Goal: Task Accomplishment & Management: Complete application form

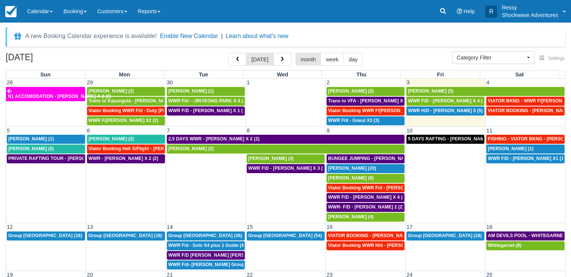
select select
click at [520, 102] on span "VIATOR BKNG - WWR F/[PERSON_NAME] 3 (3)" at bounding box center [539, 100] width 103 height 5
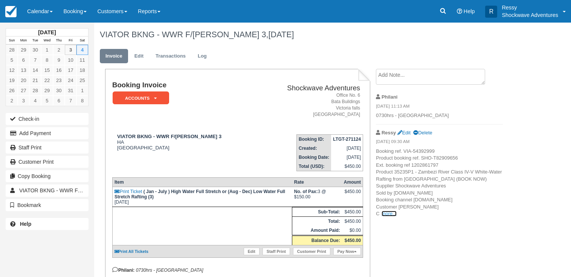
click at [389, 212] on link "more..." at bounding box center [388, 214] width 15 height 6
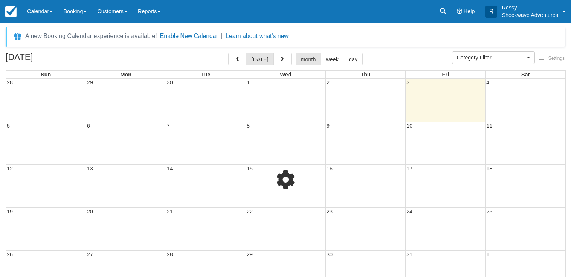
select select
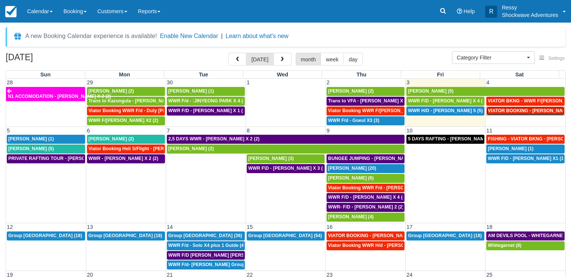
click at [514, 110] on span "VIATOR BOOKING - [PERSON_NAME] 2 (2)" at bounding box center [535, 110] width 94 height 5
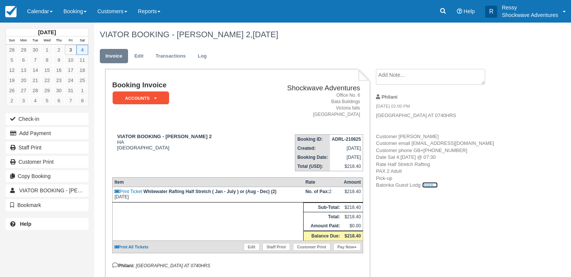
click at [427, 188] on link "more..." at bounding box center [429, 185] width 15 height 6
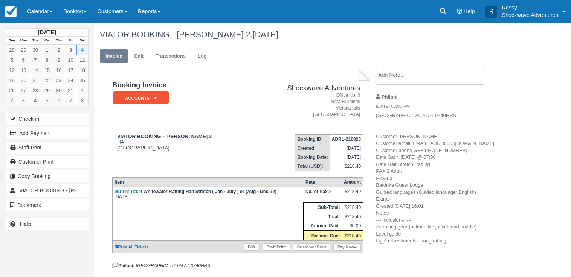
scroll to position [136, 0]
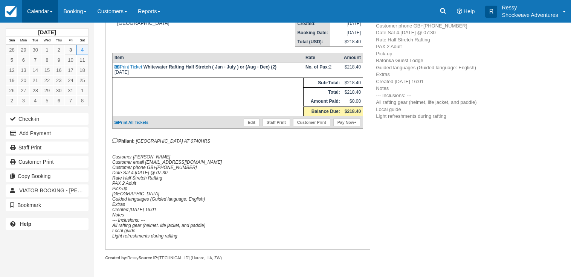
click at [37, 15] on link "Calendar" at bounding box center [40, 11] width 36 height 23
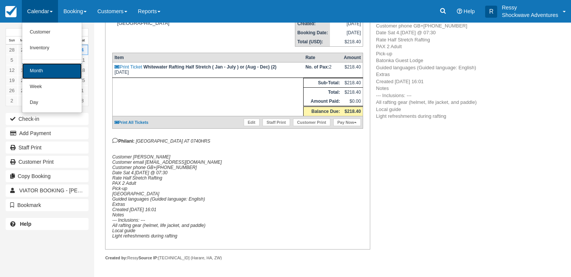
click at [62, 74] on link "Month" at bounding box center [51, 71] width 59 height 16
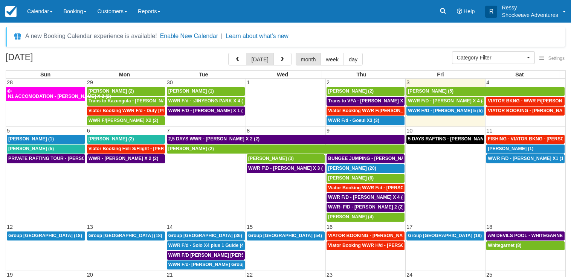
select select
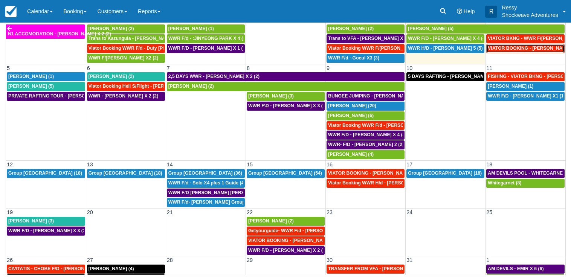
click at [534, 46] on span "VIATOR BOOKING - DAUGHTY MIKE X 2 (2)" at bounding box center [535, 48] width 94 height 5
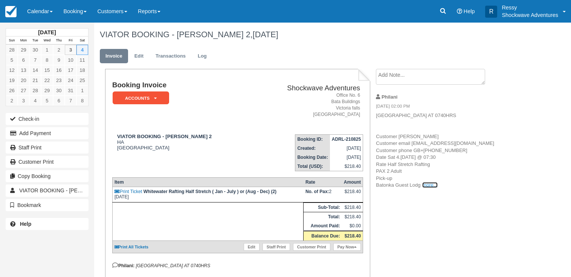
click at [429, 188] on link "more..." at bounding box center [429, 185] width 15 height 6
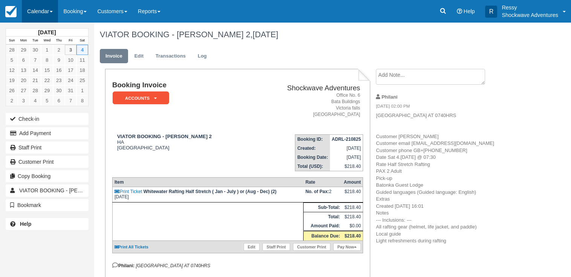
click at [50, 11] on link "Calendar" at bounding box center [40, 11] width 36 height 23
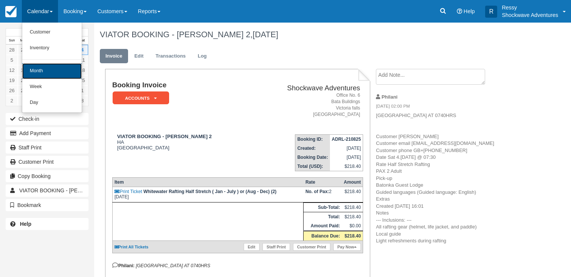
click at [50, 75] on link "Month" at bounding box center [51, 71] width 59 height 16
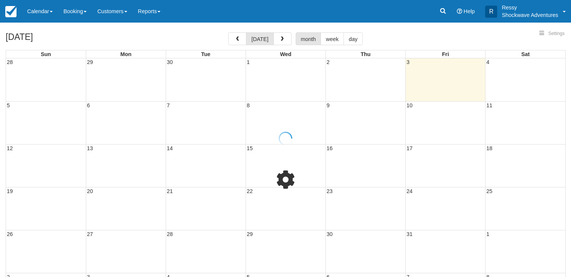
select select
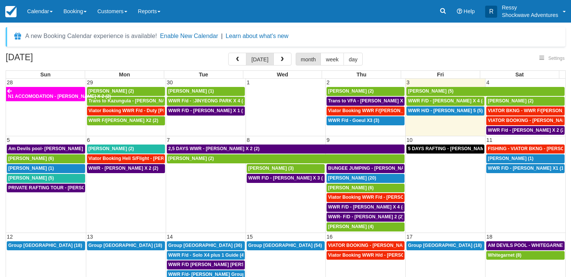
select select
click at [282, 176] on span "WWR F\D - MARTIN BIRD X 3 (3)" at bounding box center [287, 177] width 79 height 5
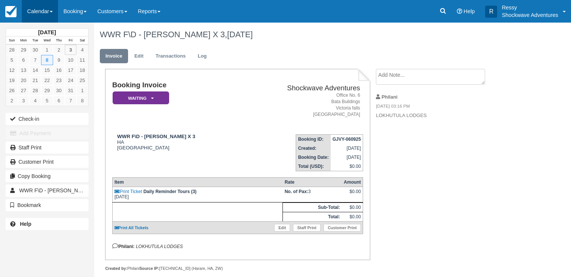
click at [41, 8] on link "Calendar" at bounding box center [40, 11] width 36 height 23
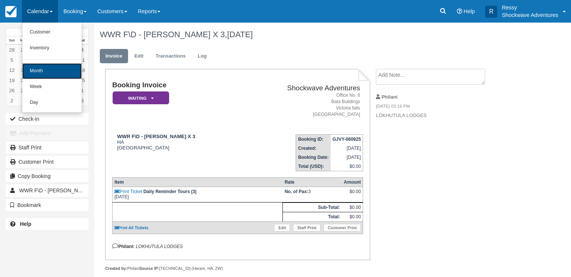
click at [58, 73] on link "Month" at bounding box center [51, 71] width 59 height 16
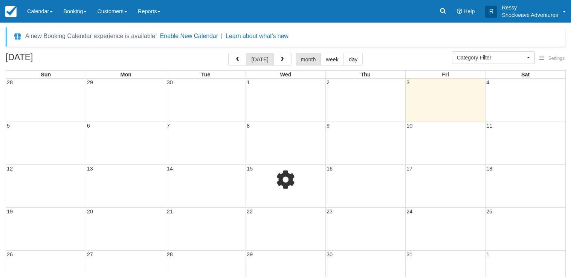
select select
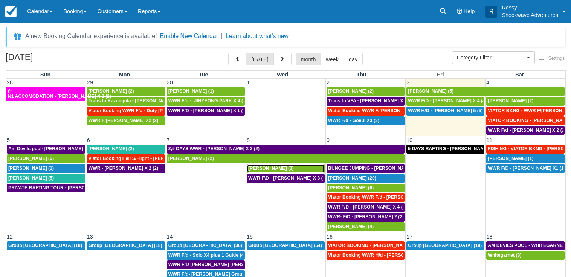
click at [290, 166] on div "MARTIN BIRD (3)" at bounding box center [285, 169] width 75 height 6
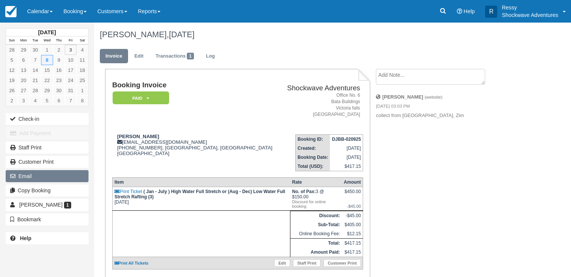
click at [69, 178] on button "Email" at bounding box center [47, 176] width 83 height 12
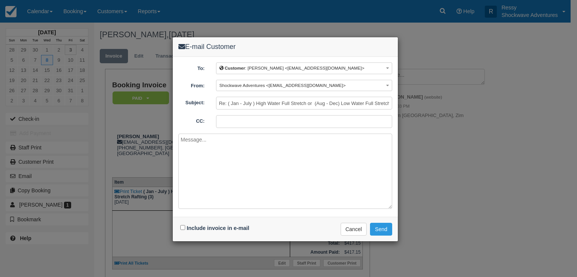
click at [200, 161] on textarea at bounding box center [285, 171] width 214 height 75
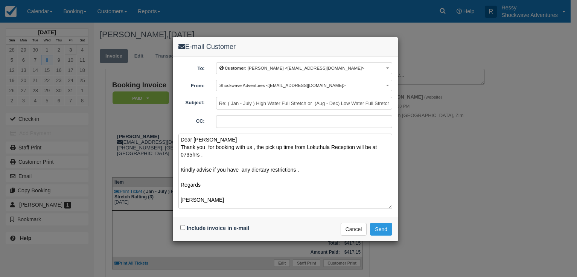
scroll to position [3, 0]
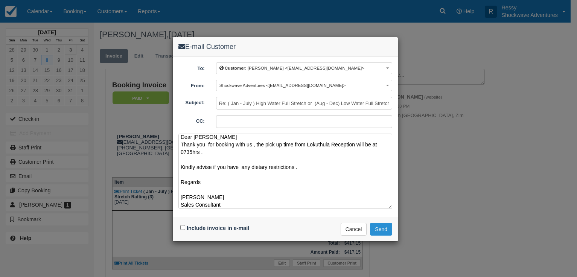
type textarea "Dear [PERSON_NAME] Thank you for booking with us , the pick up time from Lokuth…"
click at [387, 226] on button "Send" at bounding box center [381, 229] width 22 height 13
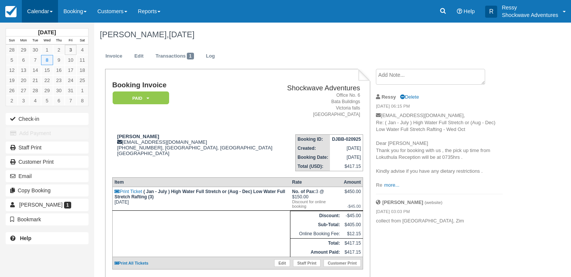
click at [37, 9] on link "Calendar" at bounding box center [40, 11] width 36 height 23
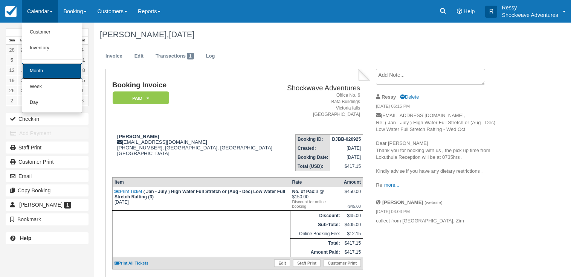
click at [49, 71] on link "Month" at bounding box center [51, 71] width 59 height 16
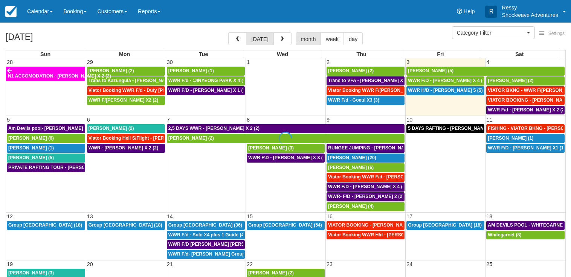
select select
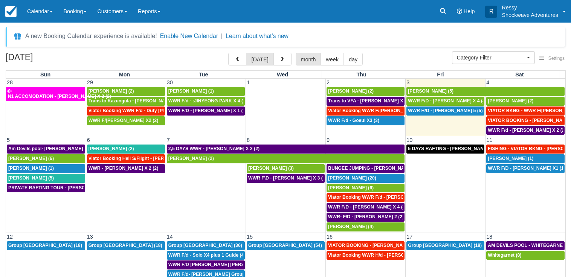
click at [295, 204] on td "WWR F\D - MARTIN BIRD X 3 (3)" at bounding box center [285, 203] width 80 height 58
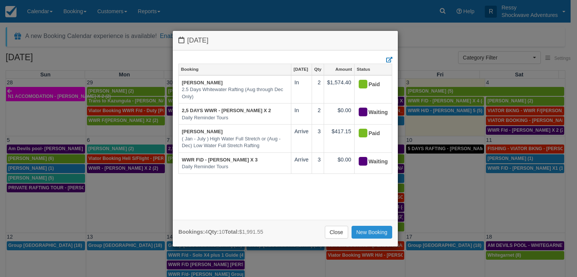
click at [372, 227] on link "New Booking" at bounding box center [372, 232] width 41 height 13
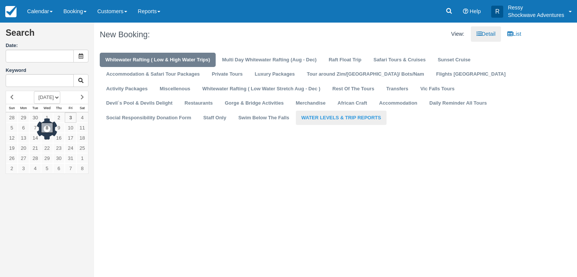
type input "[DATE]"
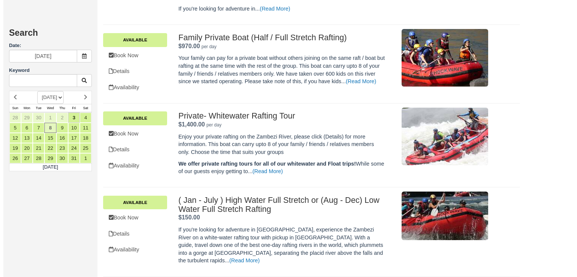
scroll to position [308, 0]
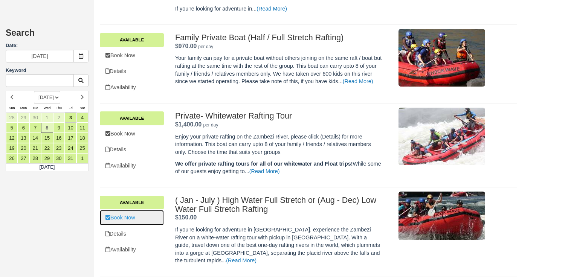
click at [157, 221] on link "Book Now" at bounding box center [132, 217] width 64 height 15
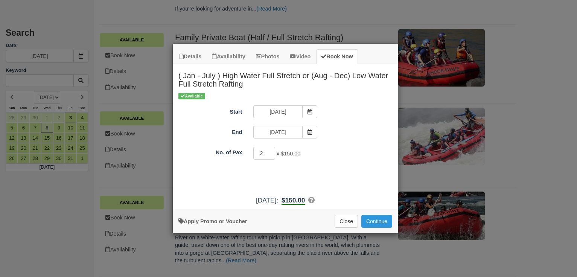
type input "2"
click at [271, 151] on input "2" at bounding box center [264, 153] width 22 height 13
click at [373, 219] on button "Continue" at bounding box center [376, 221] width 31 height 13
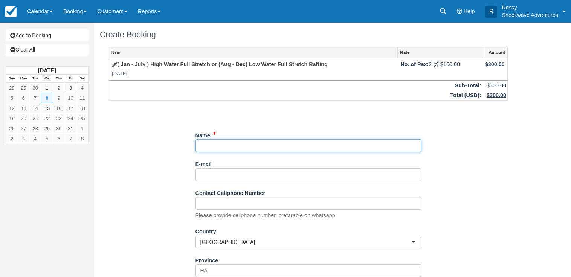
click at [223, 148] on input "Name" at bounding box center [308, 145] width 226 height 13
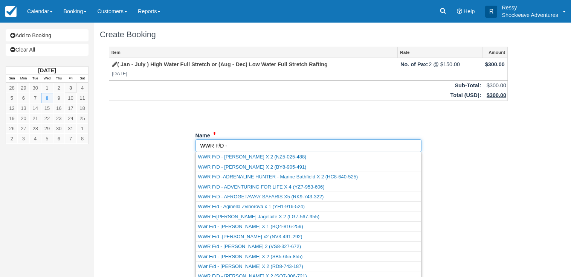
paste input "[PERSON_NAME] x 2"
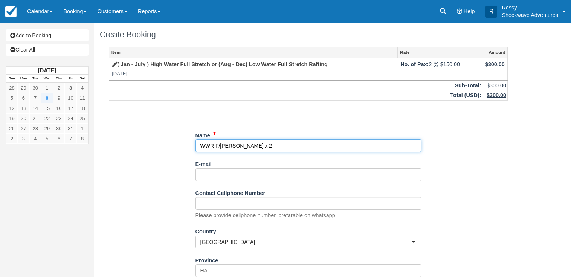
type input "WWR F/[PERSON_NAME] x 2"
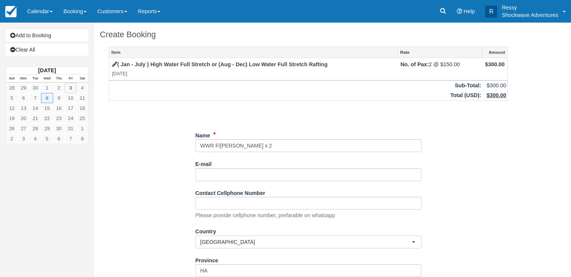
click at [303, 124] on div "Item Rate Amount ( Jan - July ) High Water Full Stretch or (Aug - Dec) Low Wate…" at bounding box center [308, 211] width 417 height 328
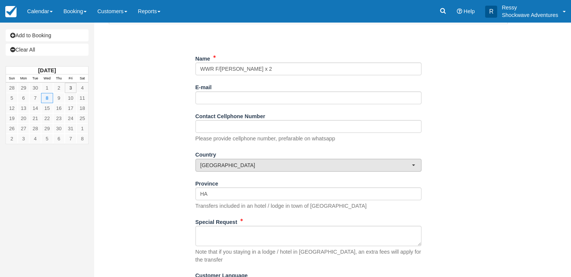
scroll to position [111, 0]
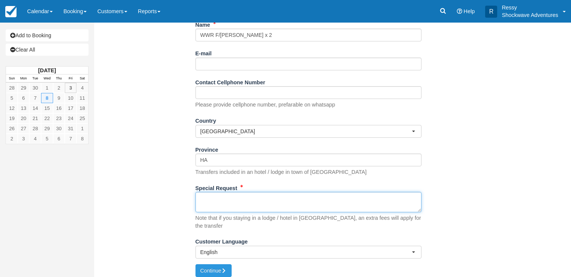
click at [241, 198] on textarea "Special Request" at bounding box center [308, 202] width 226 height 20
paste textarea "Good day I trust I find you well. Kindly book as below [PERSON_NAME] x 2 Raftin…"
click at [200, 198] on textarea "Good day I trust I find you well. Kindly book as below [PERSON_NAME] x 2 Raftin…" at bounding box center [308, 202] width 226 height 20
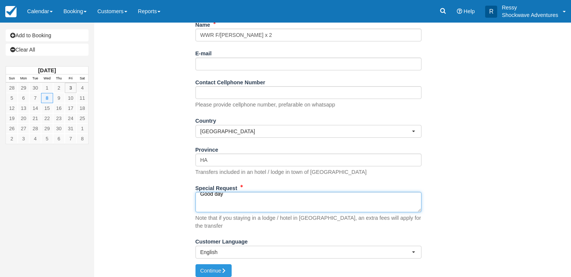
click at [218, 197] on textarea "Good day I trust I find you well. Kindly book as below Shelley x 2 Rafting trip…" at bounding box center [308, 202] width 226 height 20
type textarea "0800HRS Good day I trust I find you well. Kindly book as below Shelley x 2 Raft…"
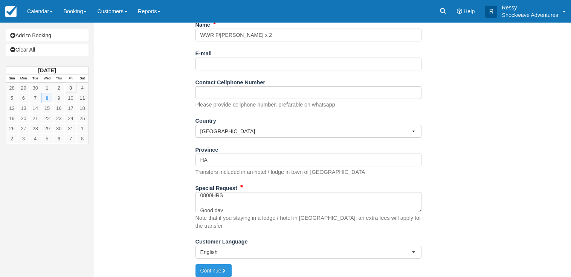
click at [234, 262] on div "Create Booking Item Rate Amount ( Jan - July ) High Water Full Stretch or (Aug …" at bounding box center [308, 97] width 428 height 371
click at [226, 268] on icon "submit" at bounding box center [223, 270] width 5 height 5
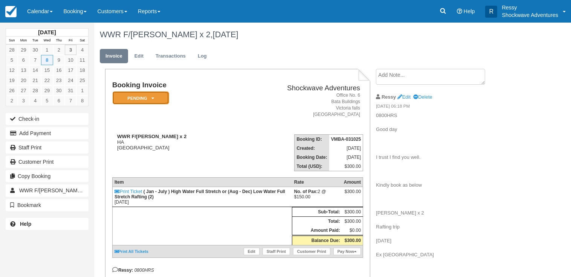
click at [164, 103] on em "Pending" at bounding box center [141, 97] width 56 height 13
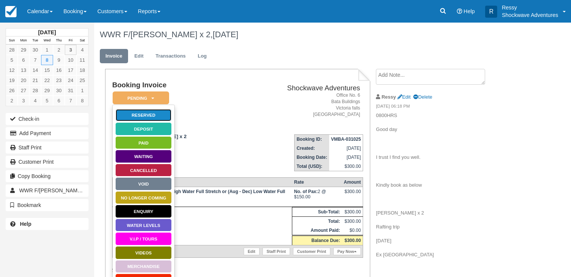
click at [162, 113] on link "Reserved" at bounding box center [143, 115] width 56 height 13
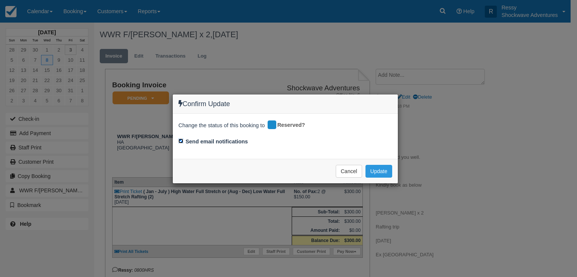
click at [181, 141] on input "Send email notifications" at bounding box center [180, 141] width 5 height 5
checkbox input "false"
click at [389, 171] on button "Update" at bounding box center [379, 171] width 27 height 13
